Goal: Task Accomplishment & Management: Complete application form

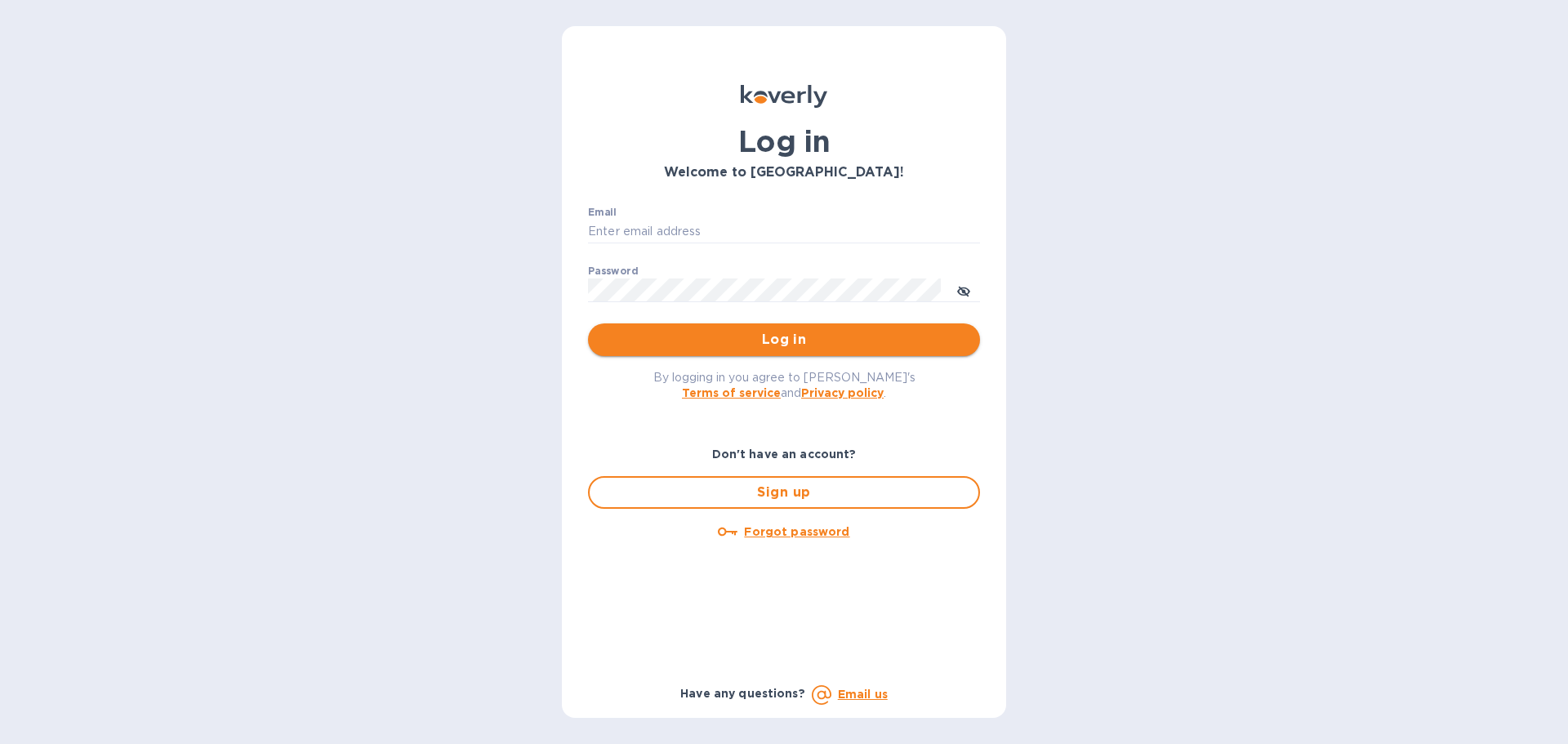
type input "[PERSON_NAME][EMAIL_ADDRESS][DOMAIN_NAME]"
click at [767, 337] on span "Log in" at bounding box center [784, 340] width 366 height 19
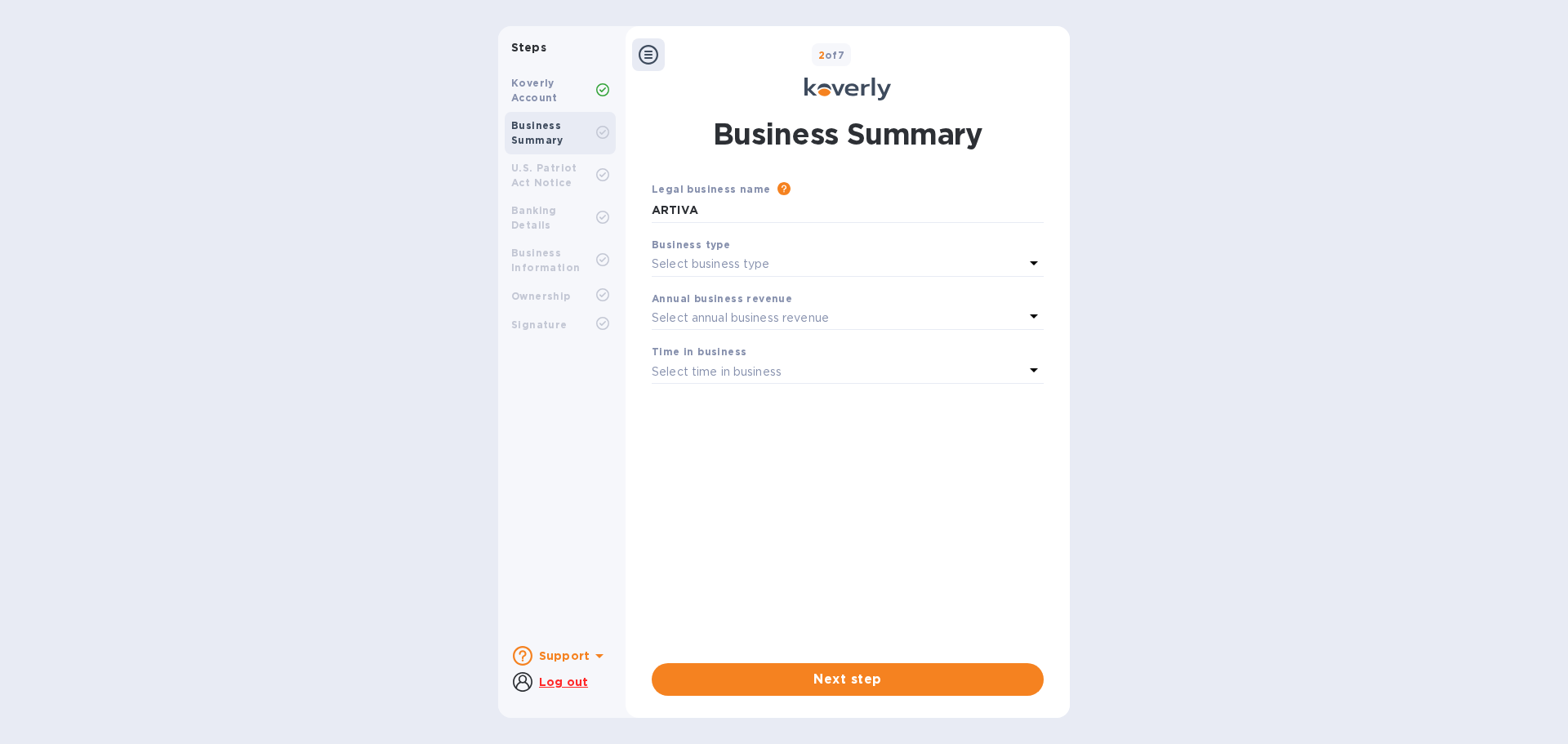
click at [765, 267] on p "Select business type" at bounding box center [711, 265] width 118 height 17
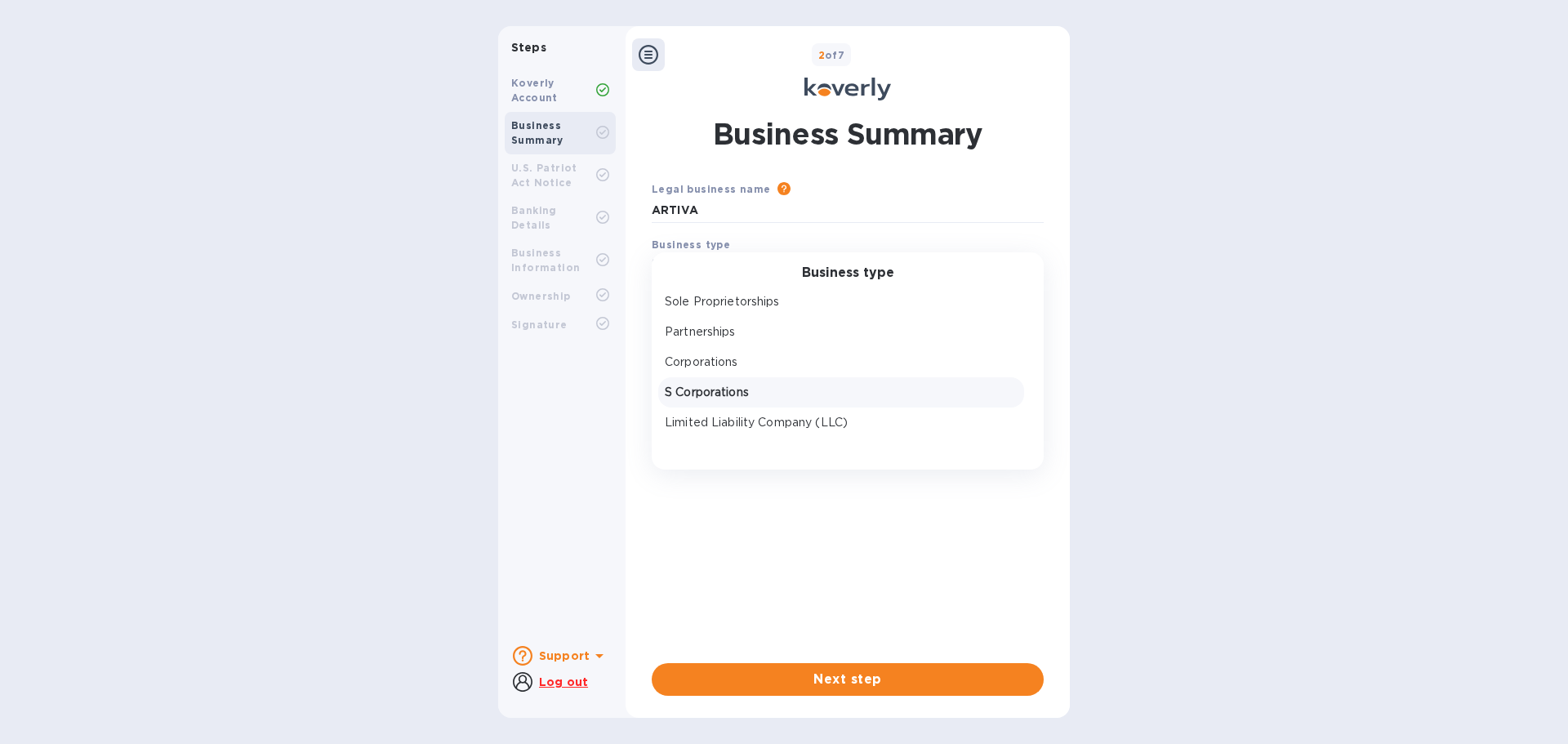
click at [724, 404] on div "S Corporations" at bounding box center [841, 393] width 360 height 23
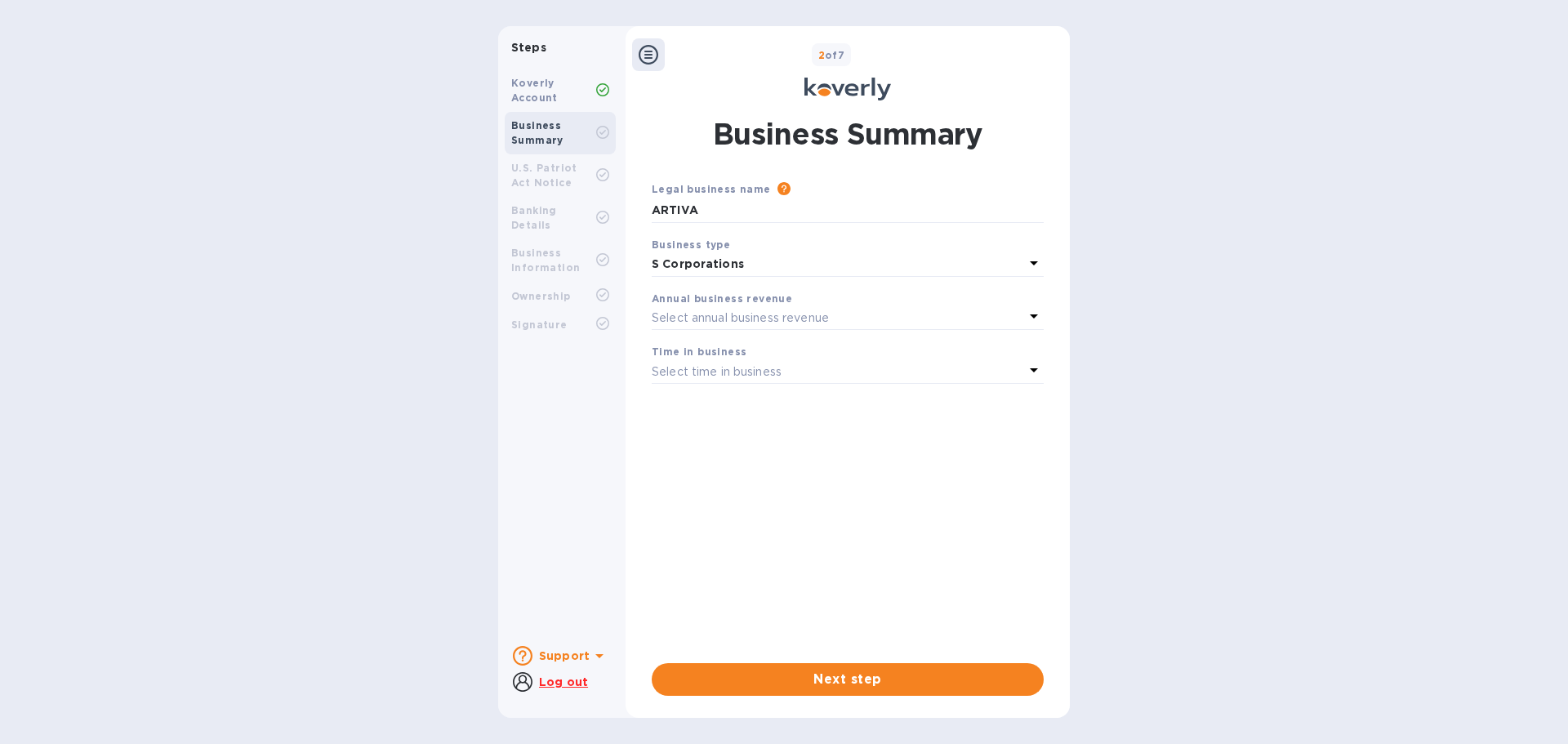
click at [725, 317] on p "Select annual business revenue" at bounding box center [740, 318] width 177 height 17
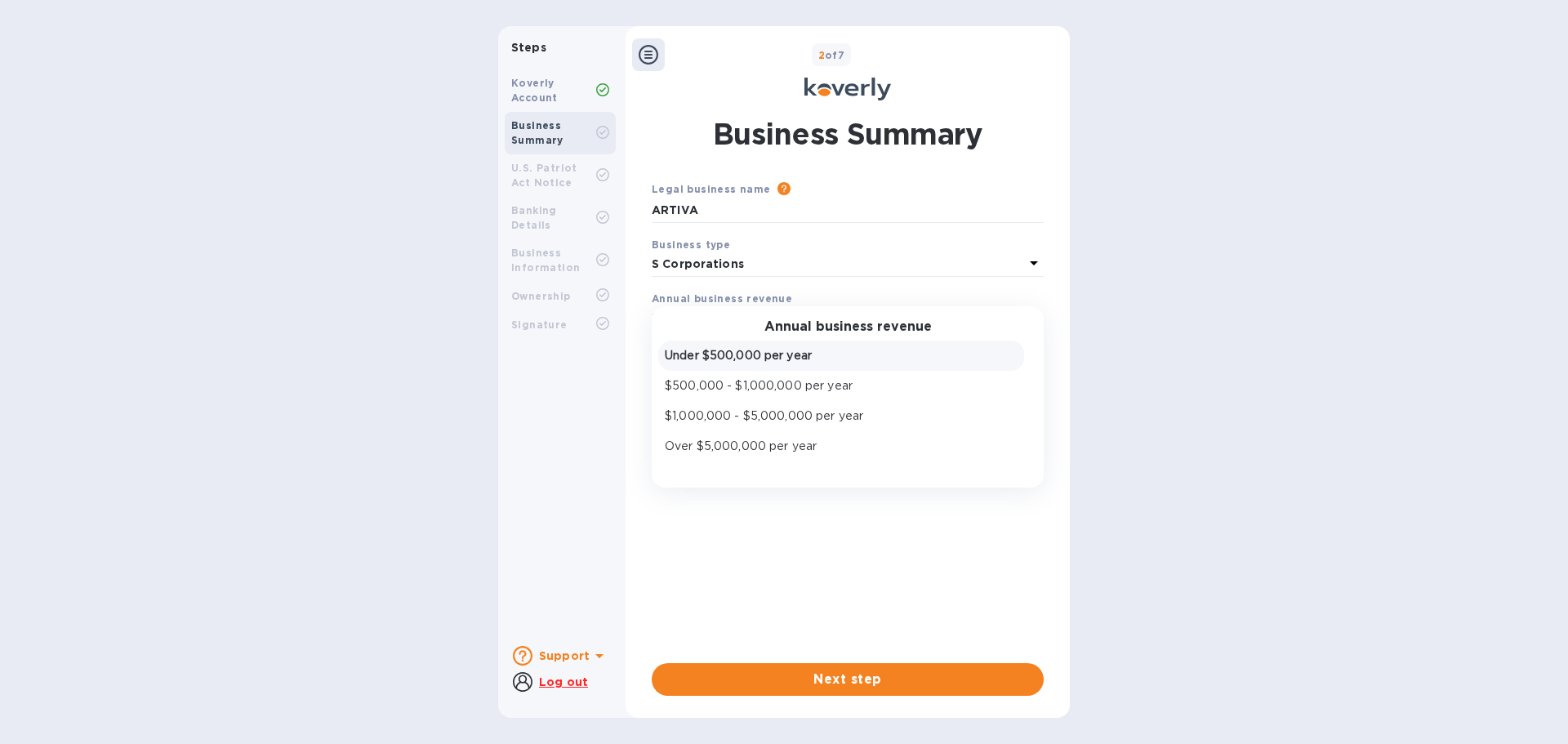
click at [759, 363] on p "Under $500,000 per year" at bounding box center [842, 356] width 353 height 17
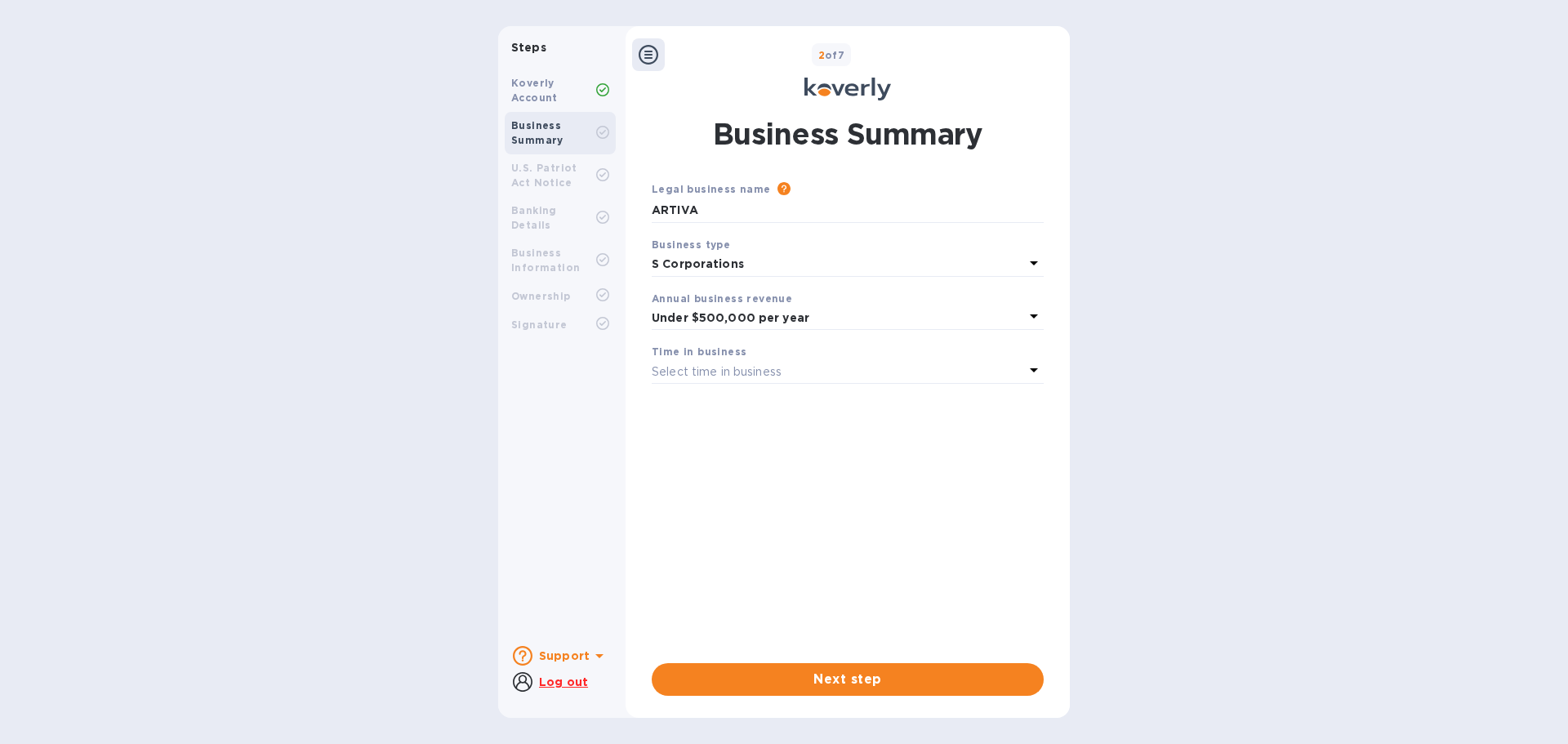
click at [761, 367] on p "Select time in business" at bounding box center [717, 372] width 130 height 17
click at [757, 499] on p "More than 5 years" at bounding box center [842, 501] width 353 height 17
click at [865, 677] on span "Next step" at bounding box center [848, 680] width 366 height 19
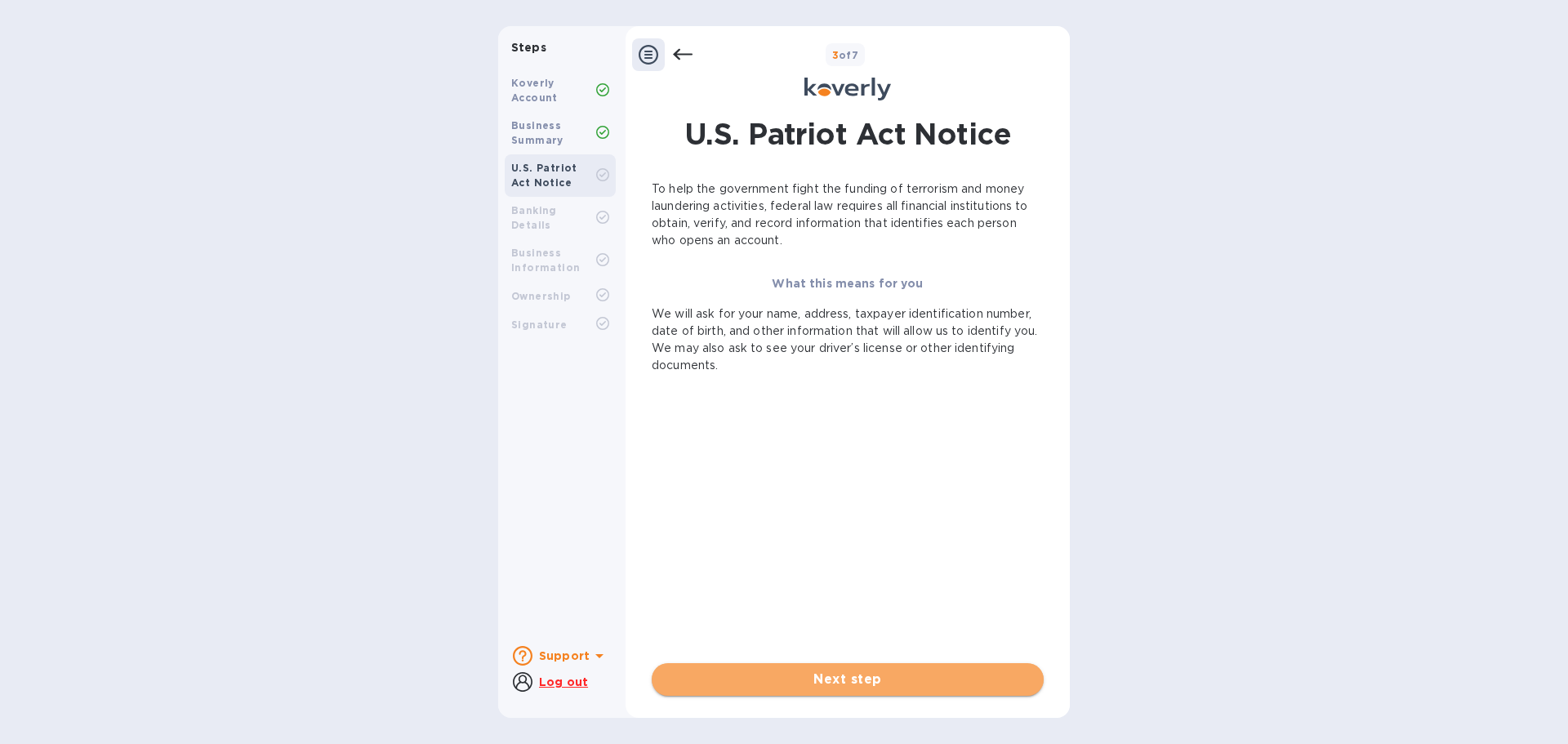
click at [857, 674] on span "Next step" at bounding box center [848, 680] width 366 height 19
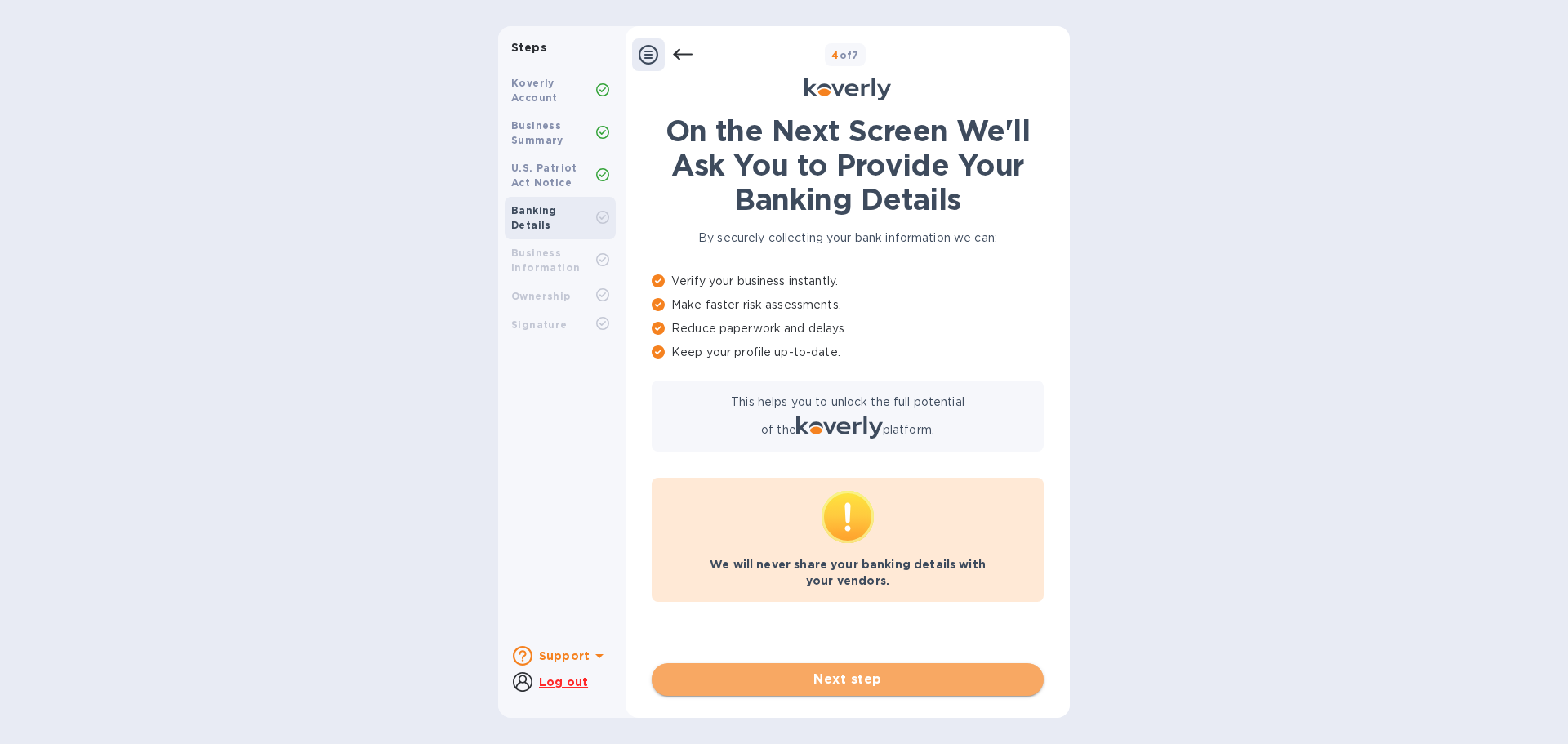
click at [839, 679] on span "Next step" at bounding box center [848, 680] width 366 height 19
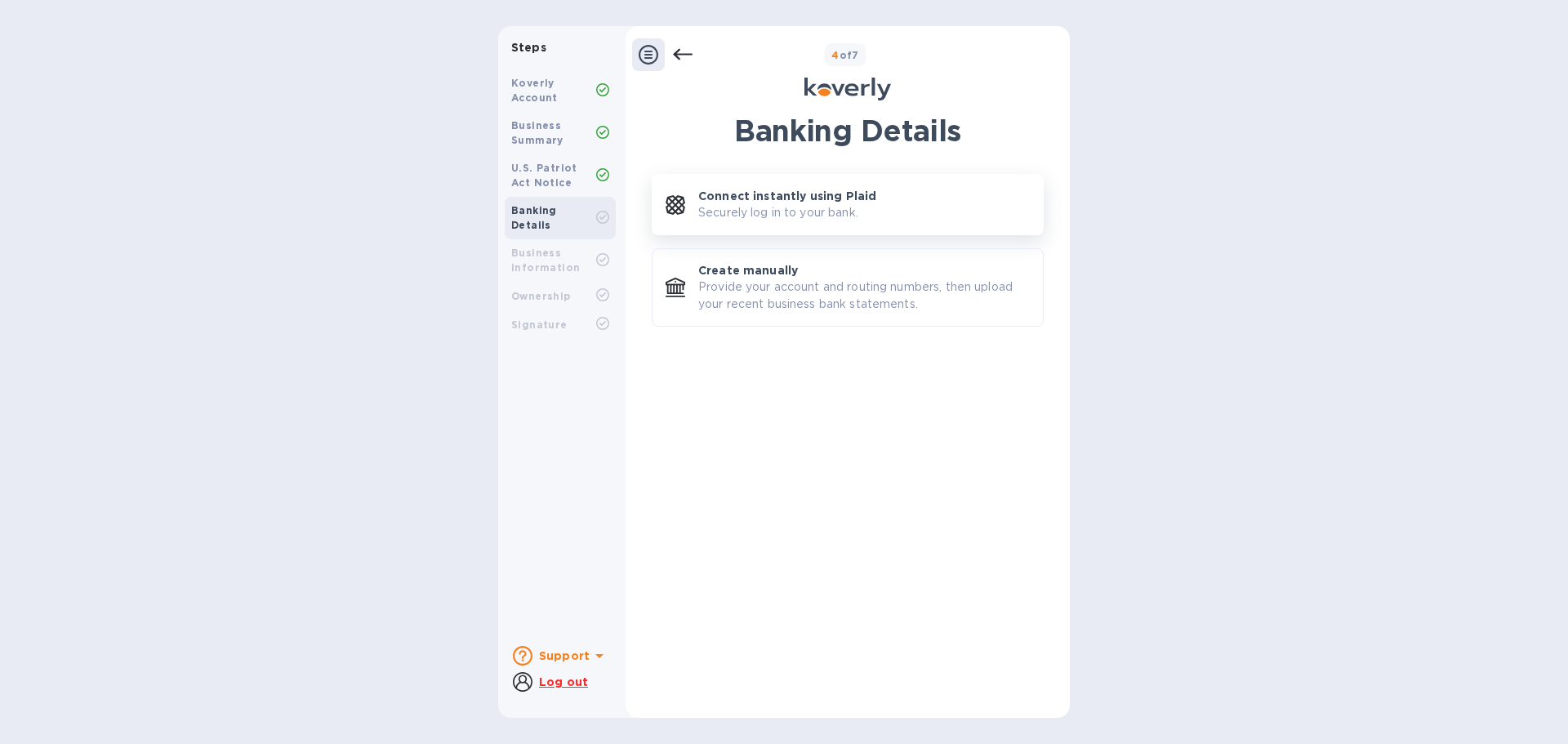
click at [753, 207] on p "Securely log in to your bank." at bounding box center [778, 213] width 160 height 17
click at [558, 684] on u "Log out" at bounding box center [563, 682] width 49 height 13
